Goal: Use online tool/utility: Utilize a website feature to perform a specific function

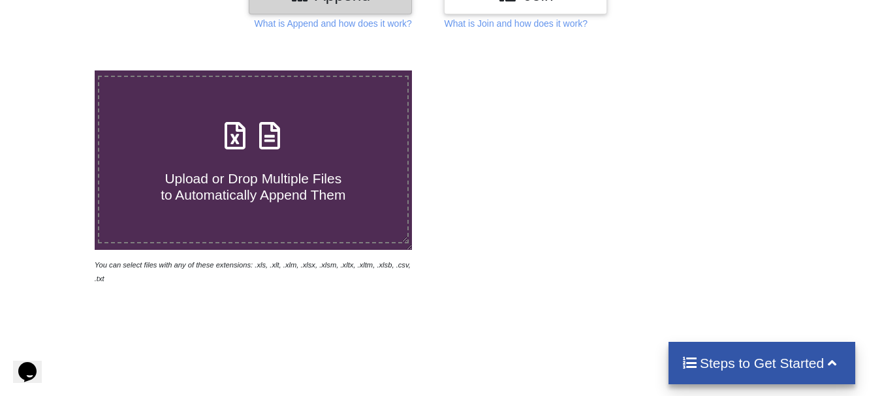
click at [274, 180] on span "Upload or Drop Multiple Files to Automatically Append Them" at bounding box center [253, 186] width 185 height 31
click at [59, 71] on input "Upload or Drop Multiple Files to Automatically Append Them" at bounding box center [59, 71] width 0 height 0
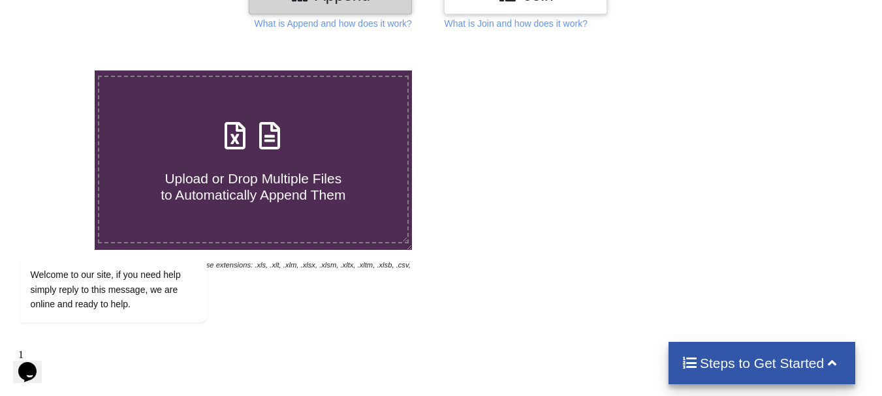
click at [574, 198] on div at bounding box center [629, 178] width 376 height 215
click at [585, 198] on div at bounding box center [629, 178] width 376 height 215
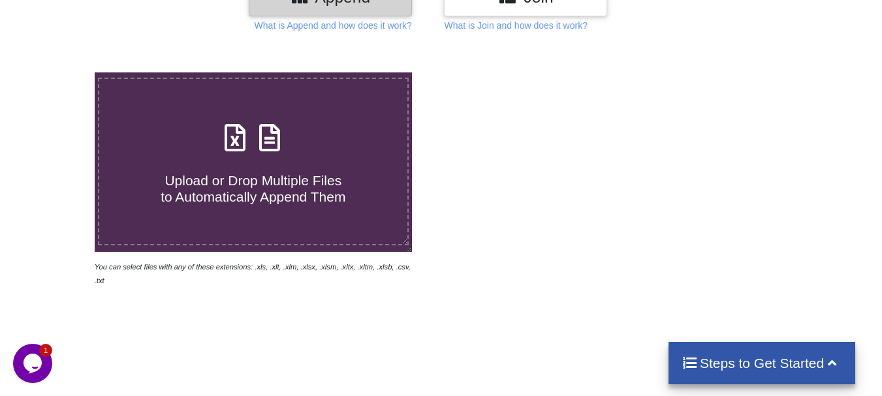
scroll to position [261, 0]
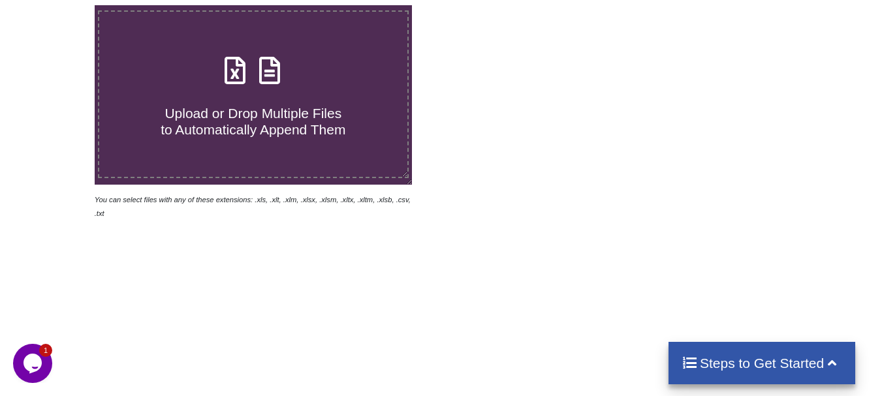
click at [282, 87] on span at bounding box center [253, 71] width 69 height 31
click at [59, 5] on input "Upload or Drop Multiple Files to Automatically Append Them" at bounding box center [59, 5] width 0 height 0
type input "C:\fakepath\consulidate.xlsx"
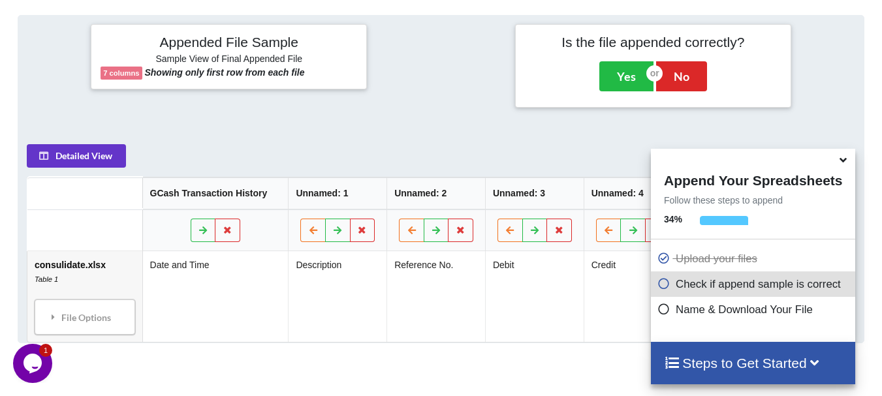
scroll to position [508, 0]
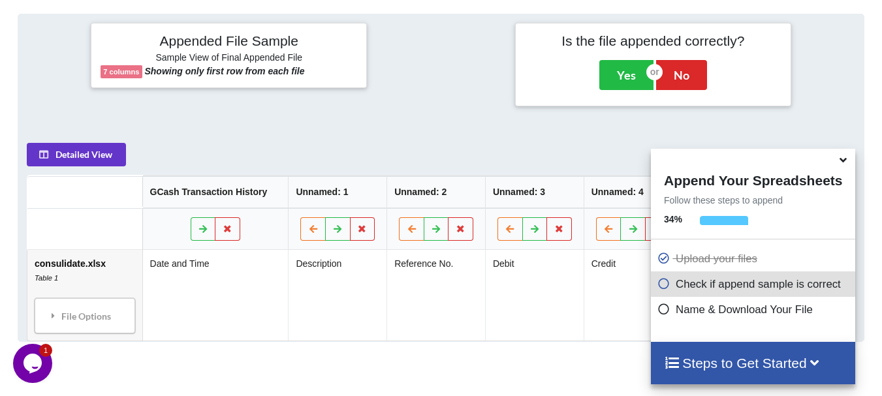
click at [844, 163] on icon at bounding box center [844, 158] width 14 height 12
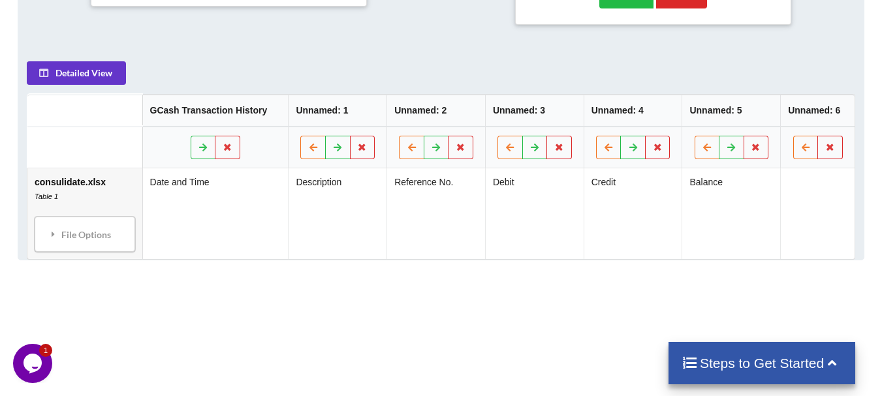
scroll to position [443, 0]
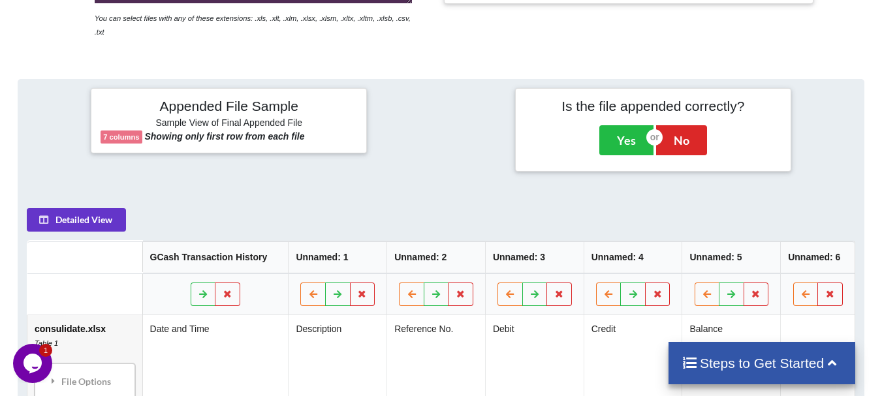
click at [715, 355] on h4 "Steps to Get Started" at bounding box center [762, 363] width 161 height 16
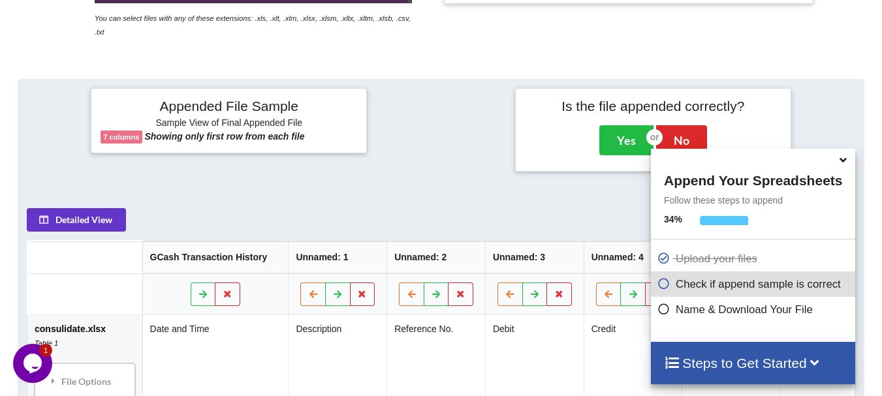
click at [844, 163] on icon at bounding box center [844, 158] width 14 height 12
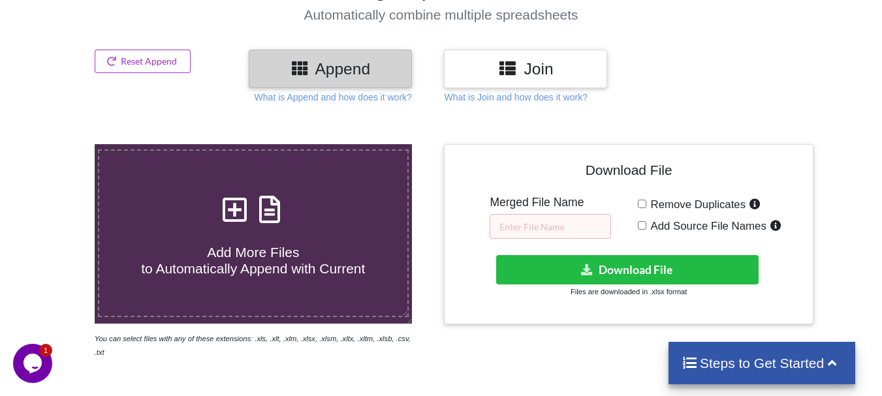
scroll to position [116, 0]
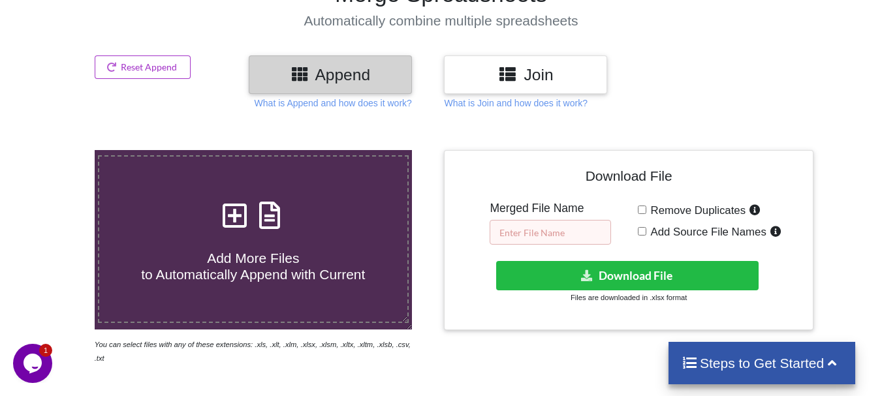
click at [561, 236] on input "text" at bounding box center [550, 232] width 121 height 25
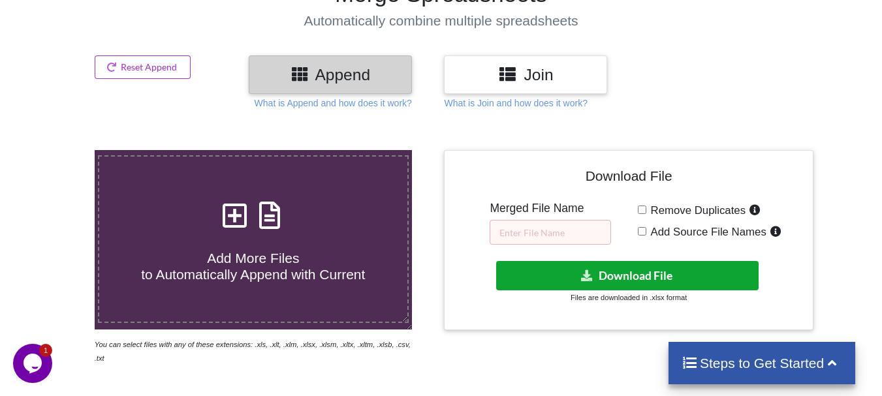
click at [629, 275] on button "Download File" at bounding box center [627, 275] width 263 height 29
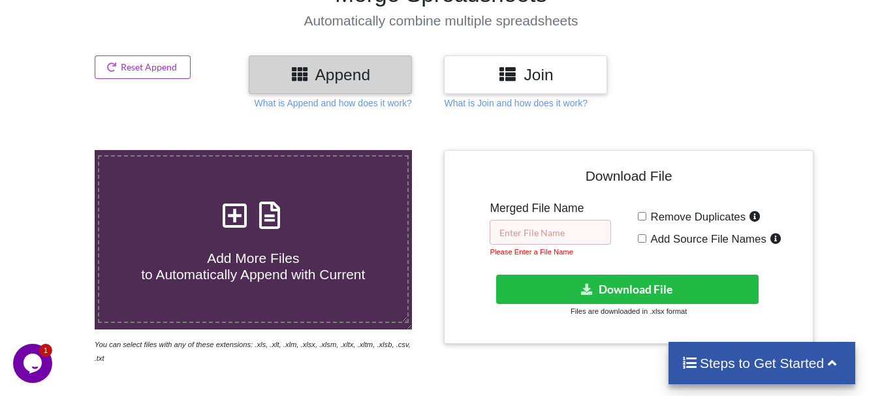
click at [549, 235] on input "text" at bounding box center [550, 232] width 121 height 25
click at [643, 217] on input "Remove Duplicates" at bounding box center [642, 216] width 8 height 8
checkbox input "true"
click at [643, 237] on input "Add Source File Names" at bounding box center [642, 238] width 8 height 8
checkbox input "true"
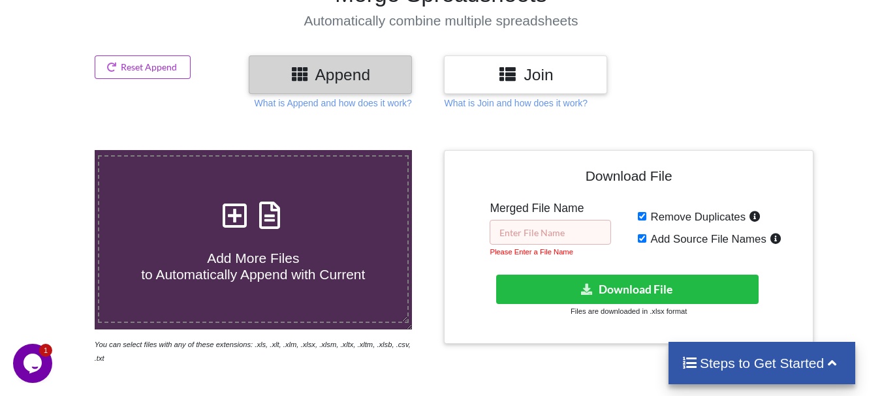
click at [551, 232] on input "text" at bounding box center [550, 232] width 121 height 25
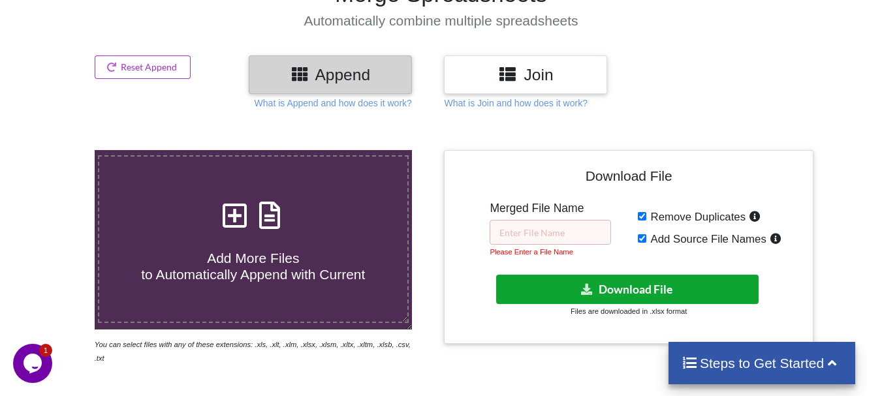
click at [624, 288] on button "Download File" at bounding box center [627, 289] width 263 height 29
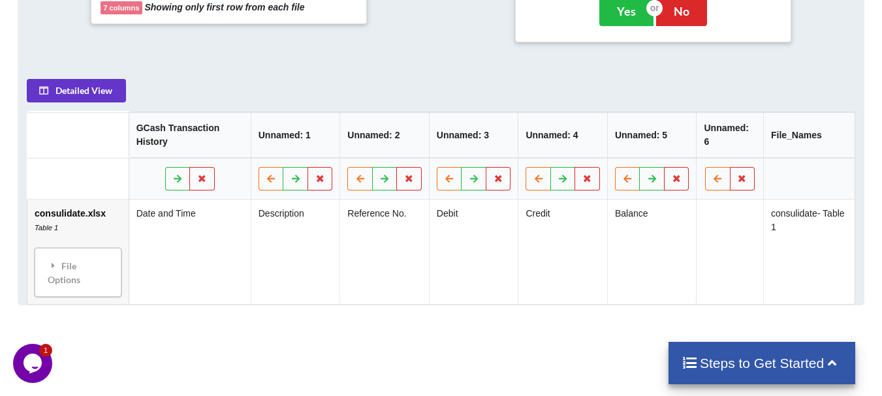
scroll to position [573, 0]
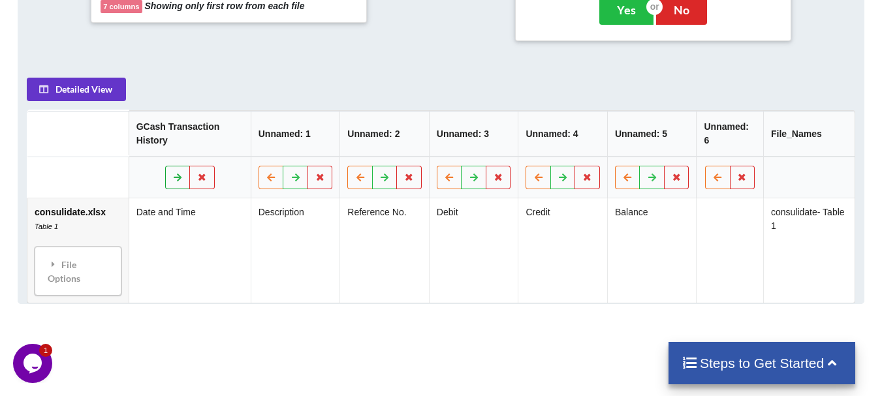
click at [177, 173] on icon at bounding box center [177, 177] width 11 height 8
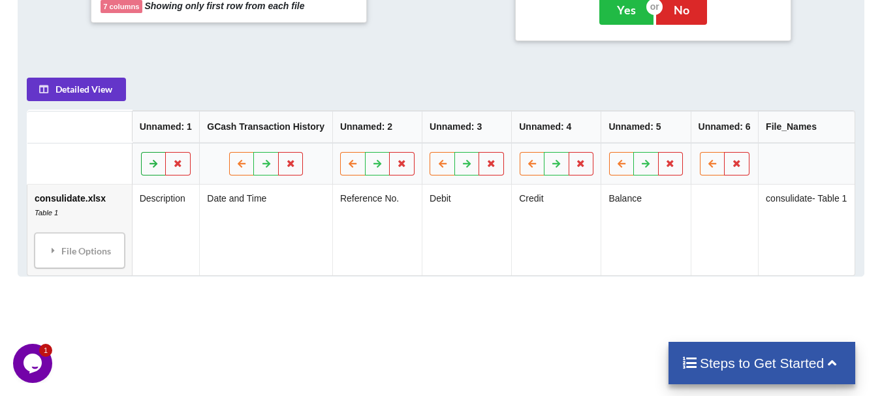
click at [155, 159] on icon at bounding box center [153, 163] width 11 height 8
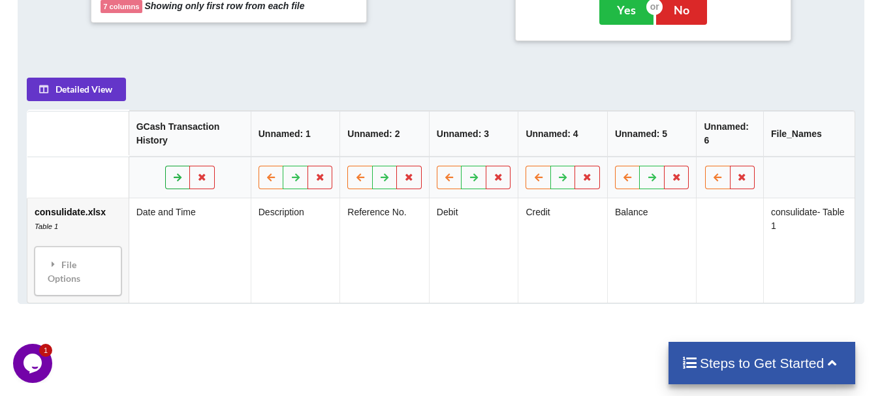
click at [173, 173] on icon at bounding box center [177, 177] width 11 height 8
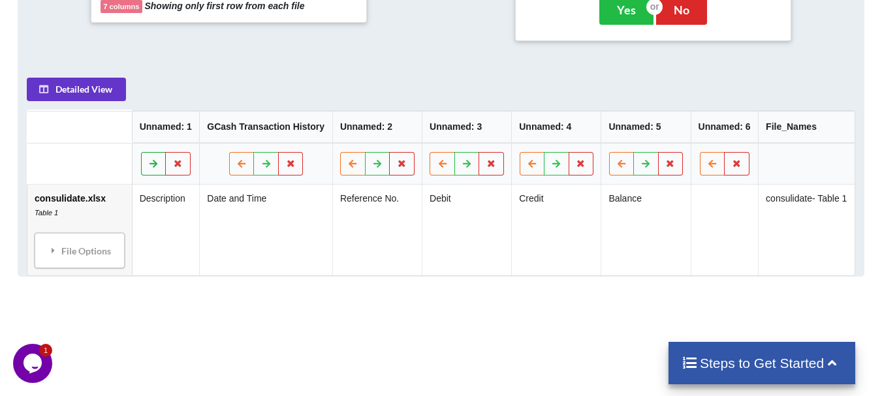
click at [157, 159] on icon at bounding box center [153, 163] width 11 height 8
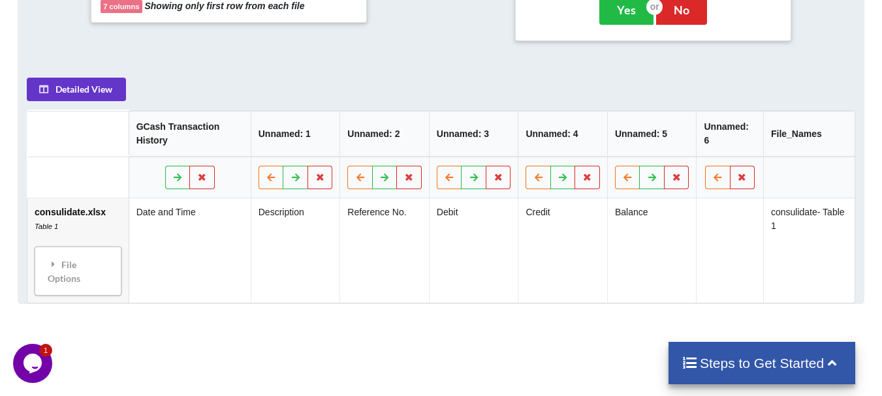
click at [193, 123] on th "GCash Transaction History" at bounding box center [190, 134] width 122 height 46
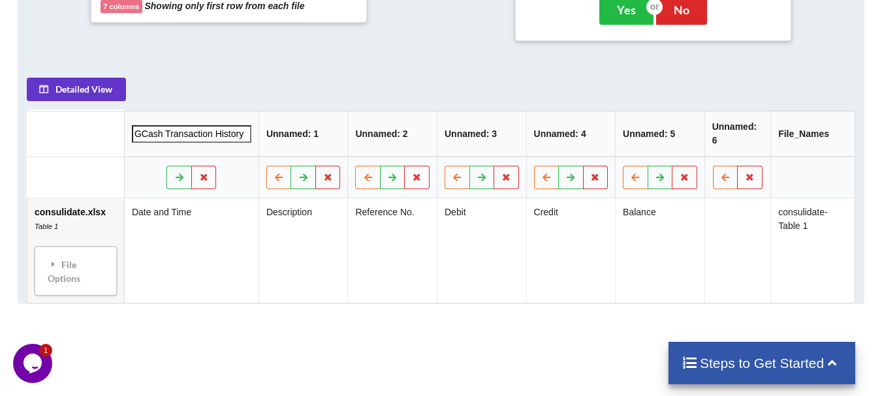
click at [241, 259] on td "Date and Time" at bounding box center [191, 251] width 135 height 104
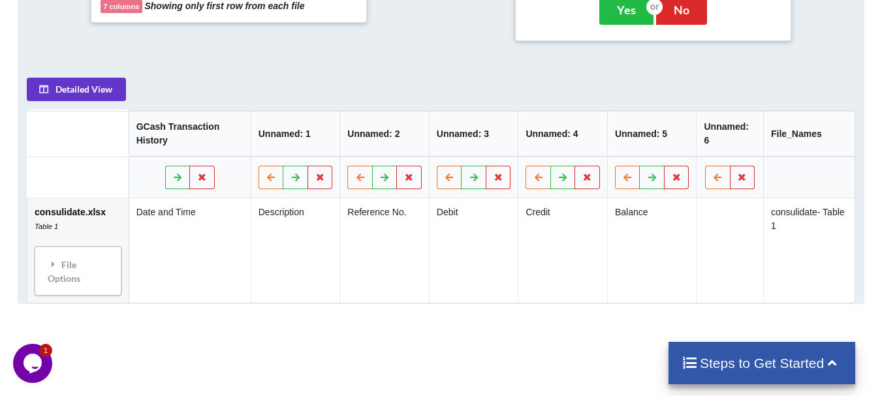
click at [170, 199] on td "Date and Time" at bounding box center [190, 251] width 122 height 104
click at [204, 228] on td "Date and Time" at bounding box center [190, 251] width 122 height 104
click at [69, 257] on div "File Options" at bounding box center [78, 271] width 79 height 41
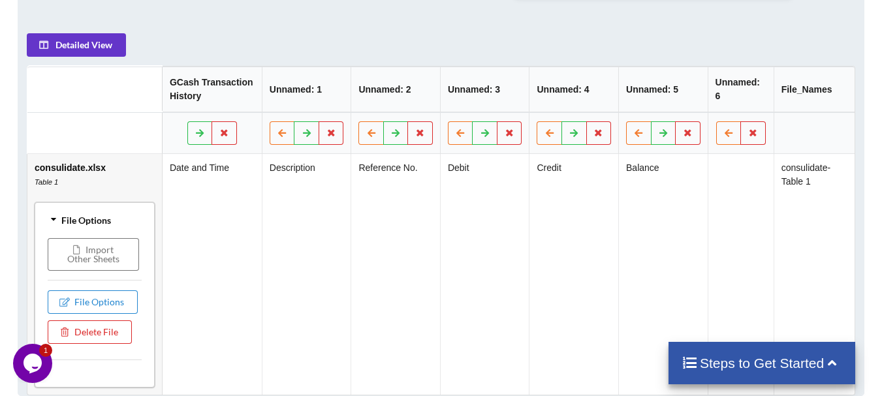
scroll to position [639, 0]
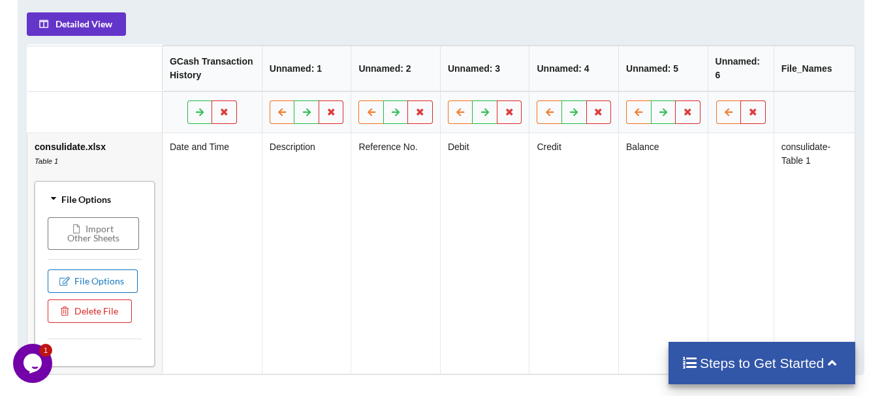
click at [93, 270] on button "File Options" at bounding box center [93, 282] width 90 height 24
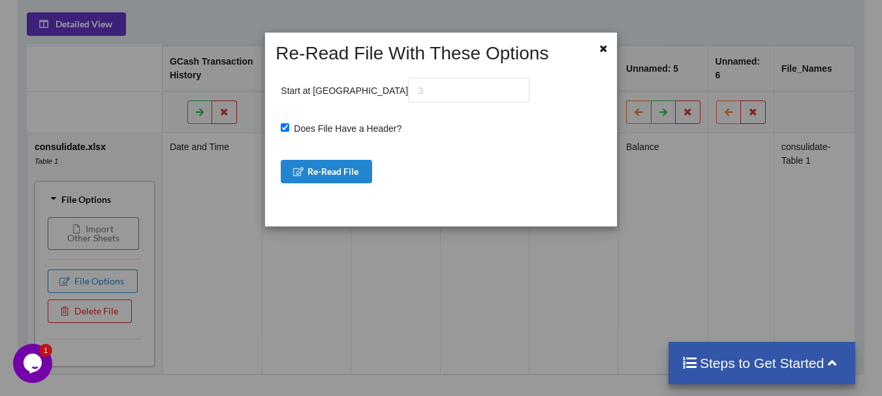
click at [467, 44] on h2 "Re-Read File With These Options" at bounding box center [426, 53] width 315 height 22
drag, startPoint x: 359, startPoint y: 95, endPoint x: 393, endPoint y: 94, distance: 34.0
click at [408, 94] on input "text" at bounding box center [468, 90] width 121 height 25
drag, startPoint x: 356, startPoint y: 91, endPoint x: 317, endPoint y: 91, distance: 38.5
click at [317, 91] on p "Start at [GEOGRAPHIC_DATA]" at bounding box center [405, 90] width 249 height 25
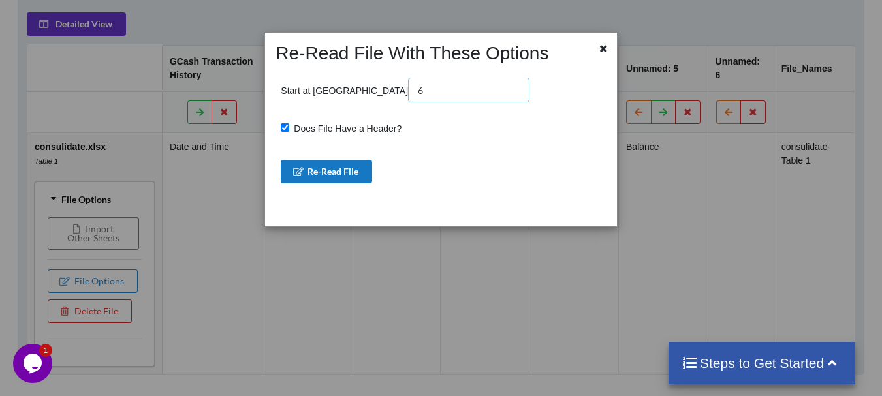
type input "6"
click at [331, 165] on button "Re-Read File" at bounding box center [326, 172] width 91 height 24
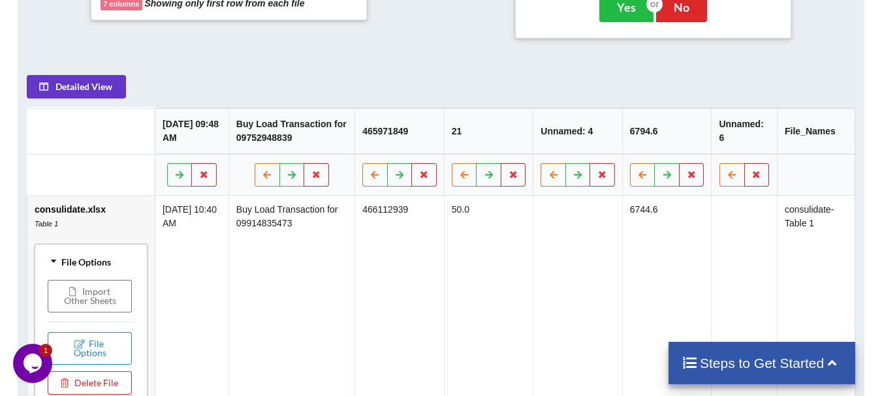
scroll to position [573, 0]
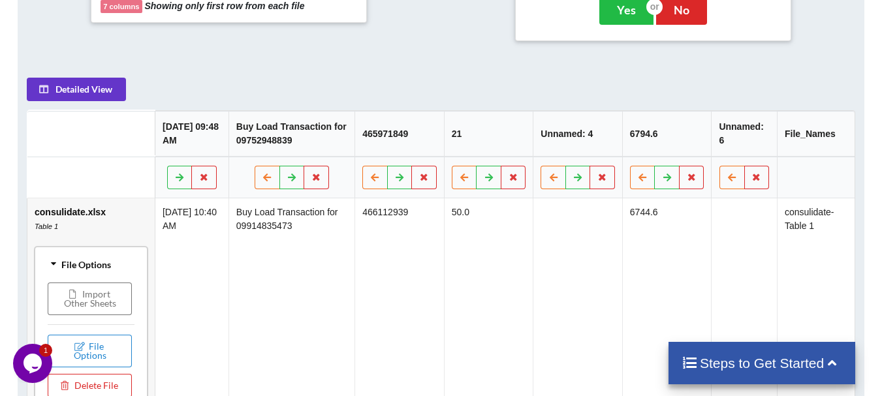
click at [566, 206] on td at bounding box center [577, 324] width 89 height 250
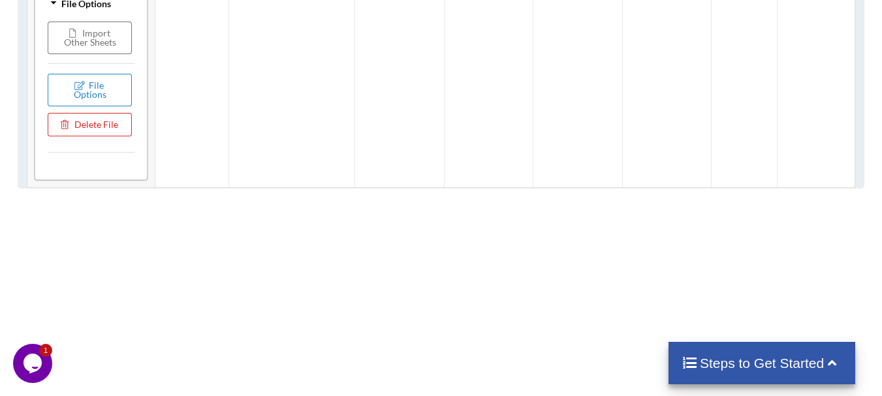
scroll to position [769, 0]
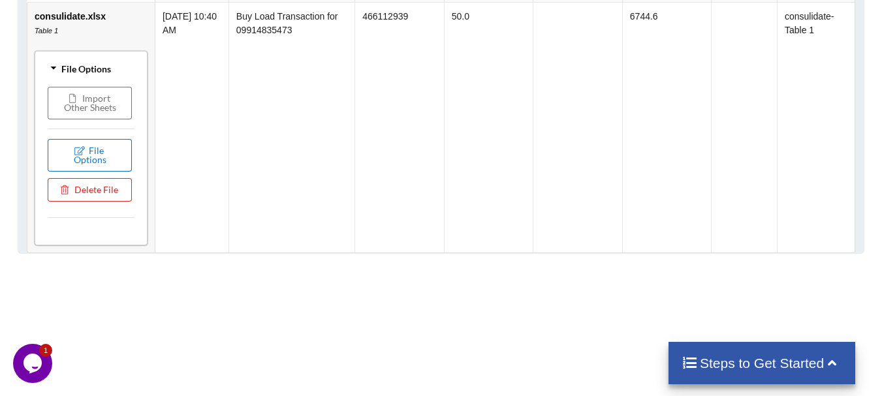
click at [99, 139] on button "File Options" at bounding box center [90, 155] width 84 height 33
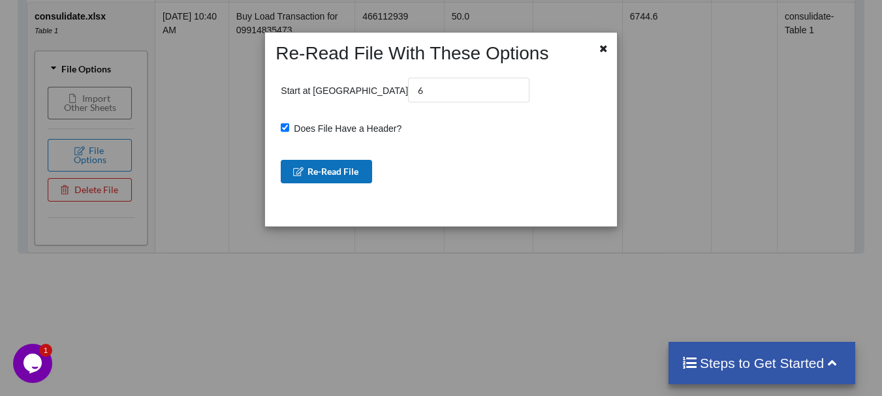
drag, startPoint x: 329, startPoint y: 170, endPoint x: 337, endPoint y: 231, distance: 61.2
click at [337, 231] on div "Re-Read File With These Options Start at Row 6 Does File Have a Header? Re-Read…" at bounding box center [441, 198] width 882 height 396
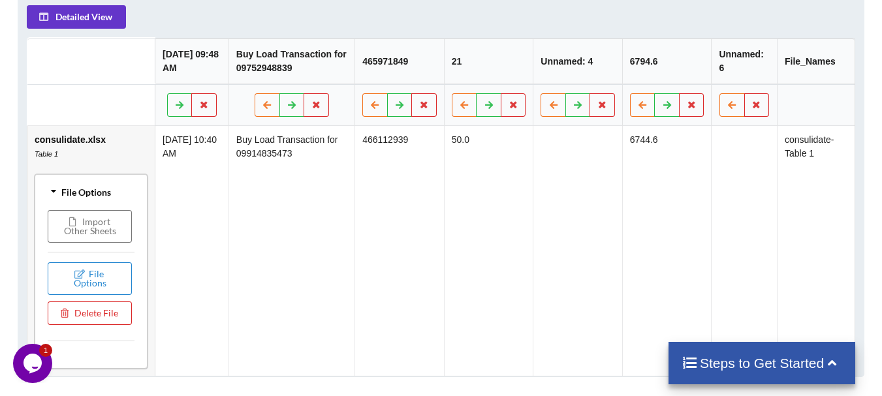
scroll to position [639, 0]
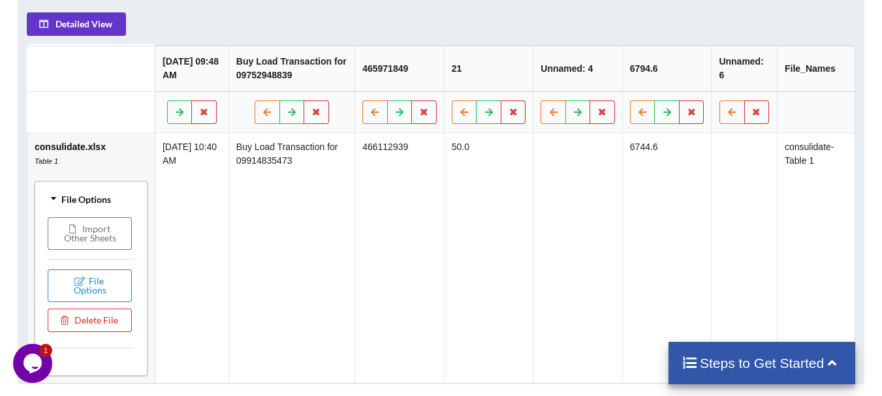
click at [178, 135] on td "[DATE] 10:40 AM" at bounding box center [192, 258] width 74 height 250
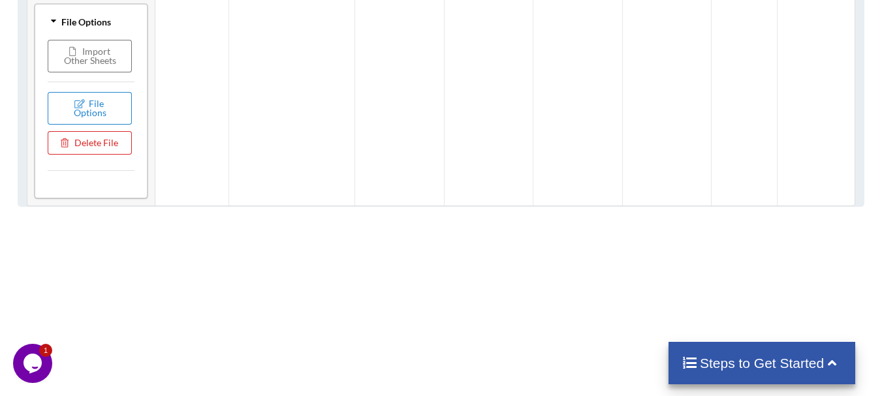
scroll to position [650, 0]
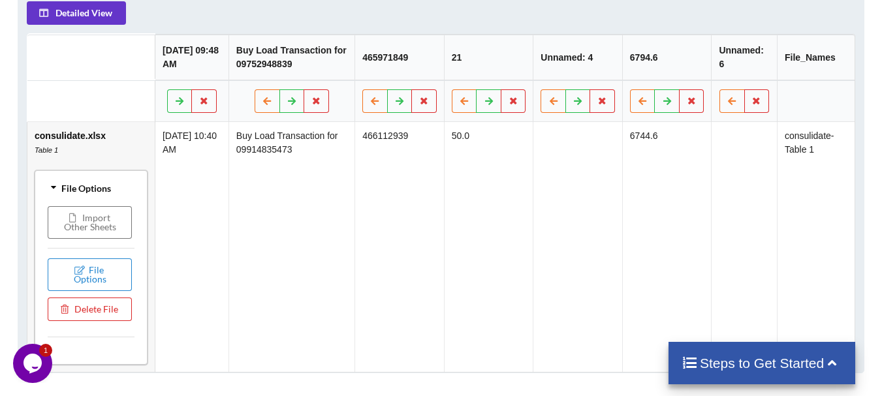
click at [39, 363] on icon "Chat widget" at bounding box center [33, 364] width 18 height 20
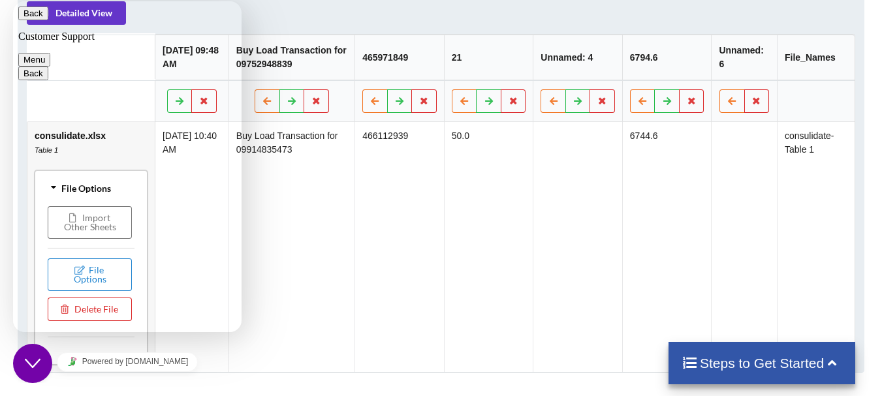
click at [395, 245] on td "466112939" at bounding box center [399, 247] width 89 height 250
click at [310, 264] on td "Buy Load Transaction for 09914835473" at bounding box center [292, 247] width 126 height 250
click at [310, 263] on td "Buy Load Transaction for 09914835473" at bounding box center [292, 247] width 126 height 250
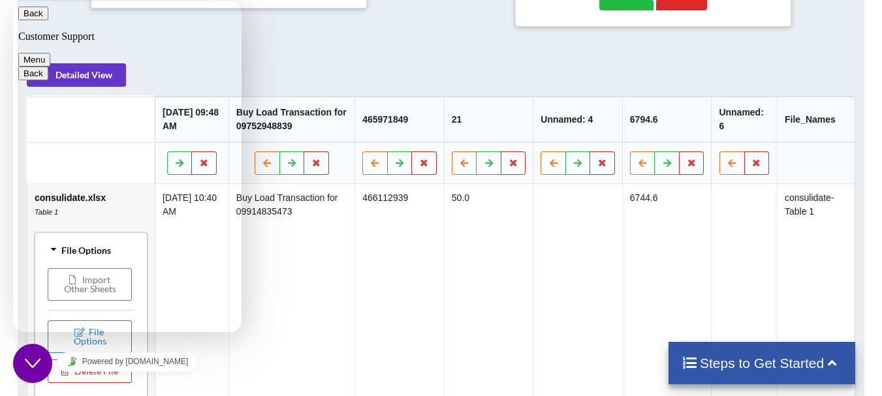
scroll to position [585, 0]
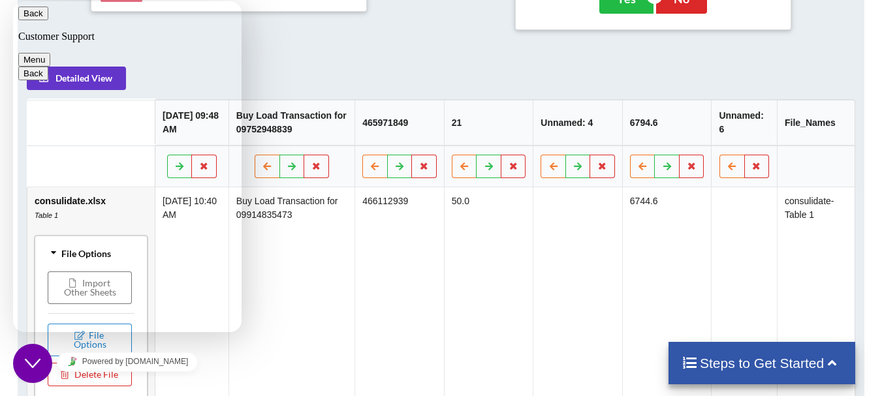
click at [50, 53] on button "Menu" at bounding box center [34, 60] width 32 height 14
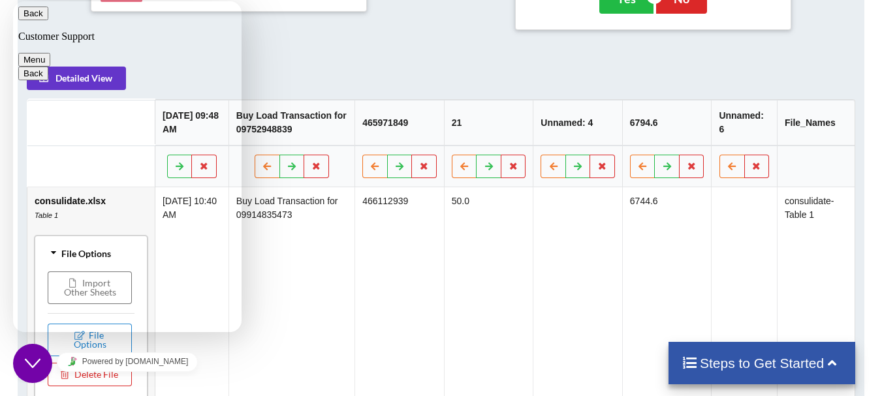
click at [359, 38] on div "Appended File Sample Sample View of Final Appended File 7 columns Showing only …" at bounding box center [441, 188] width 847 height 502
click at [493, 289] on td "50.0" at bounding box center [488, 312] width 89 height 250
click at [494, 289] on td "50.0" at bounding box center [488, 312] width 89 height 250
click at [770, 359] on h4 "Steps to Get Started" at bounding box center [762, 363] width 161 height 16
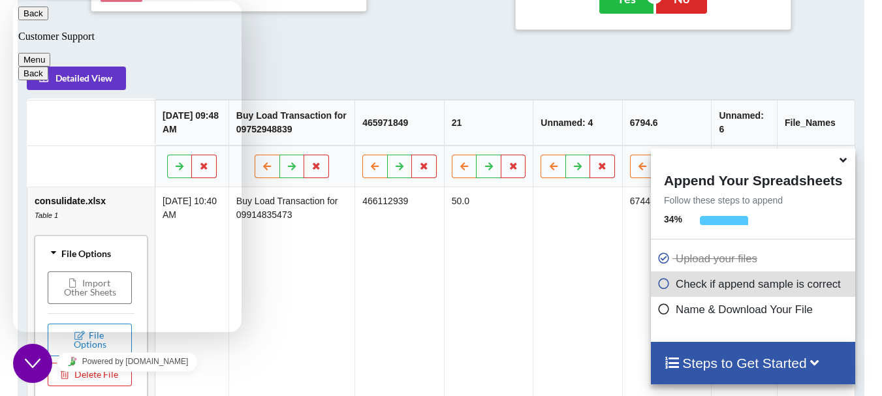
click at [662, 313] on icon at bounding box center [664, 307] width 13 height 11
click at [662, 312] on icon at bounding box center [664, 307] width 13 height 11
click at [661, 282] on icon at bounding box center [664, 281] width 13 height 11
click at [722, 360] on h4 "Steps to Get Started" at bounding box center [753, 363] width 178 height 16
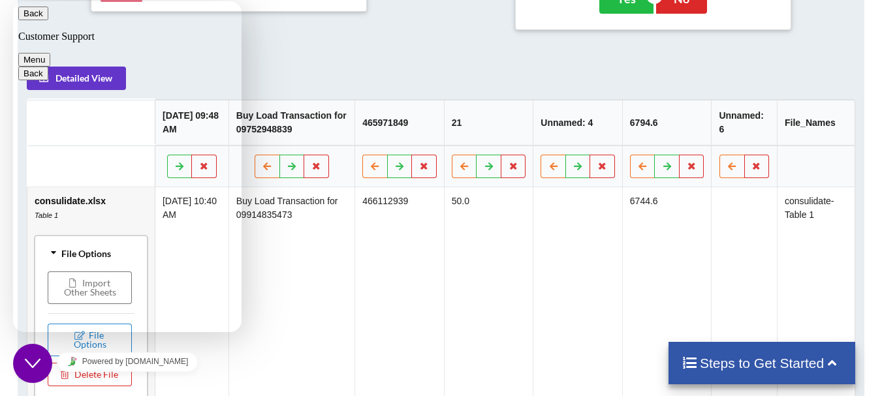
click at [730, 366] on h4 "Steps to Get Started" at bounding box center [762, 363] width 161 height 16
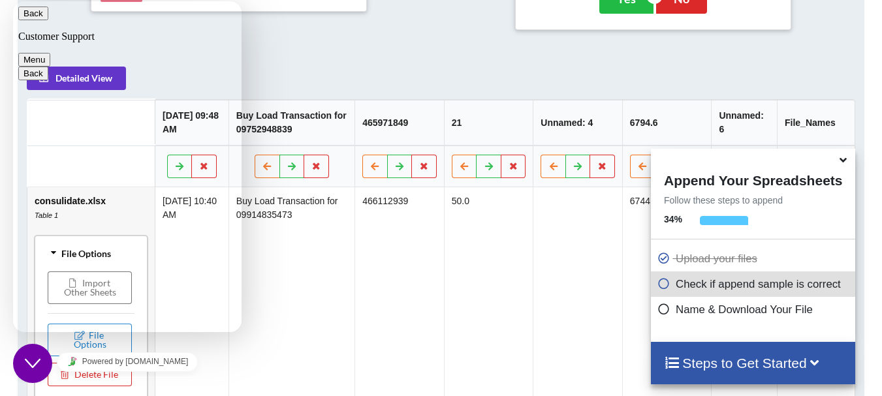
click at [783, 362] on h4 "Steps to Get Started" at bounding box center [753, 363] width 178 height 16
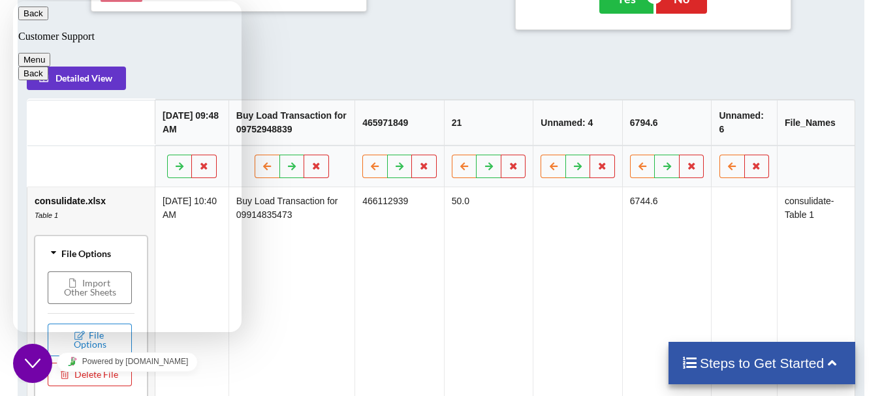
click at [831, 364] on icon at bounding box center [832, 362] width 16 height 14
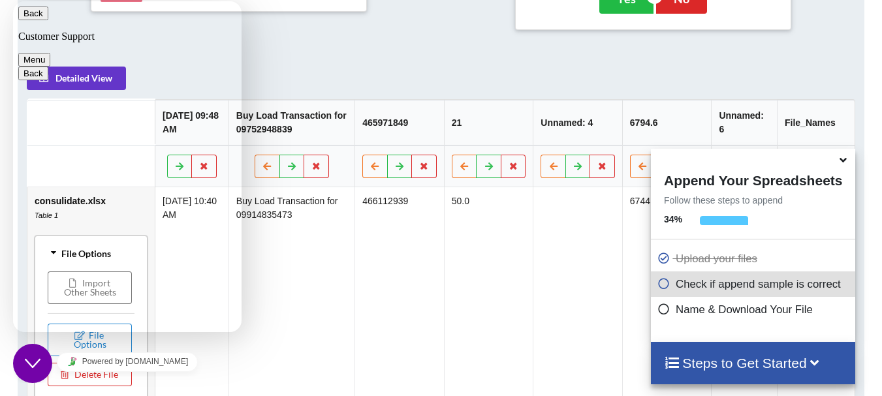
click at [831, 364] on h4 "Steps to Get Started" at bounding box center [753, 363] width 178 height 16
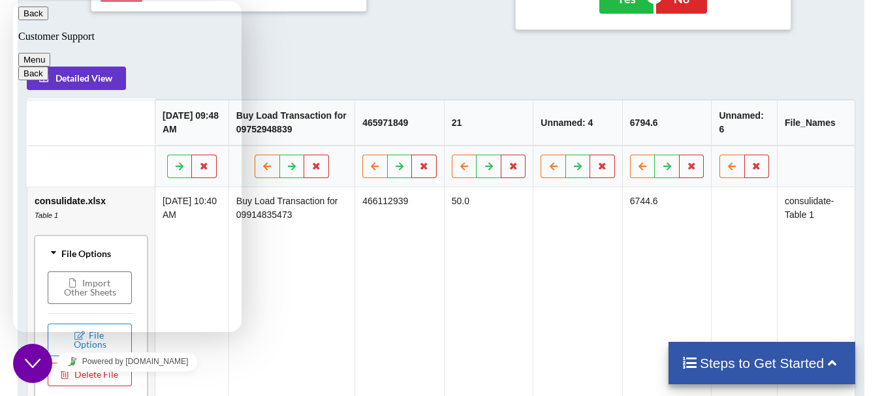
click at [685, 374] on div "Steps to Get Started" at bounding box center [762, 363] width 187 height 42
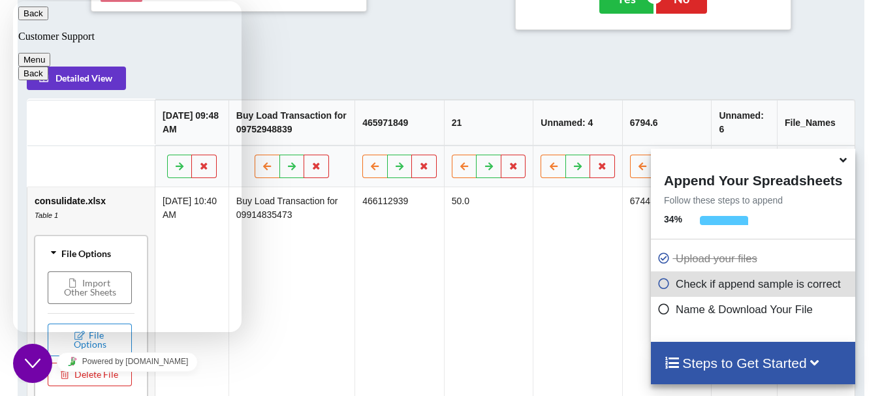
click at [566, 274] on td at bounding box center [577, 312] width 89 height 250
drag, startPoint x: 542, startPoint y: 275, endPoint x: 427, endPoint y: 236, distance: 121.4
click at [540, 275] on td at bounding box center [577, 312] width 89 height 250
click at [50, 53] on button "Menu" at bounding box center [34, 60] width 32 height 14
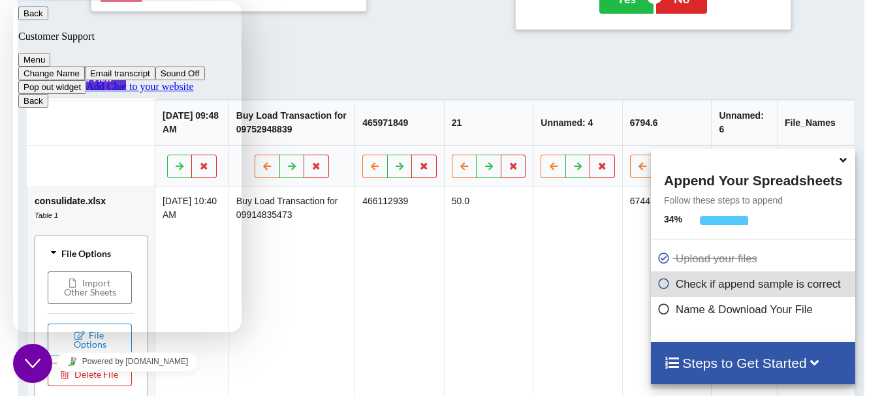
click at [317, 37] on div "Appended File Sample Sample View of Final Appended File 7 columns Showing only …" at bounding box center [441, 188] width 847 height 502
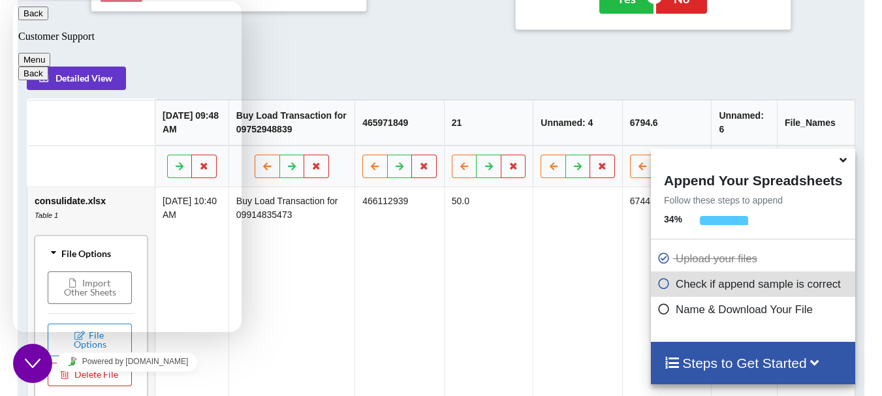
drag, startPoint x: 391, startPoint y: 223, endPoint x: 366, endPoint y: 317, distance: 97.3
click at [391, 230] on td "466112939" at bounding box center [399, 312] width 89 height 250
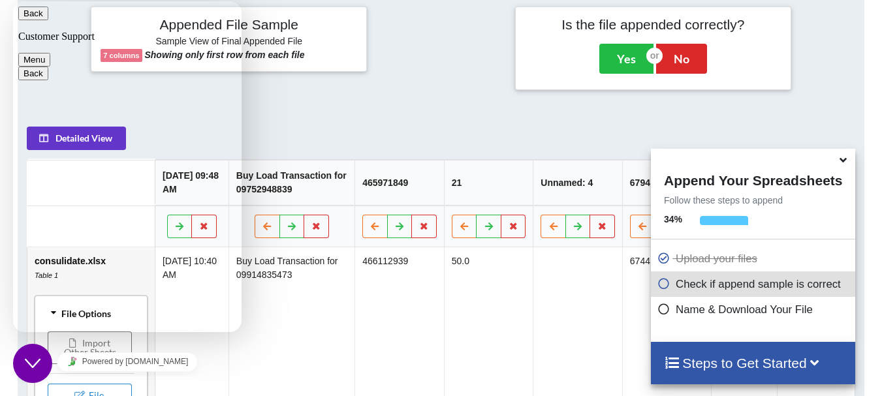
scroll to position [454, 0]
